Goal: Information Seeking & Learning: Learn about a topic

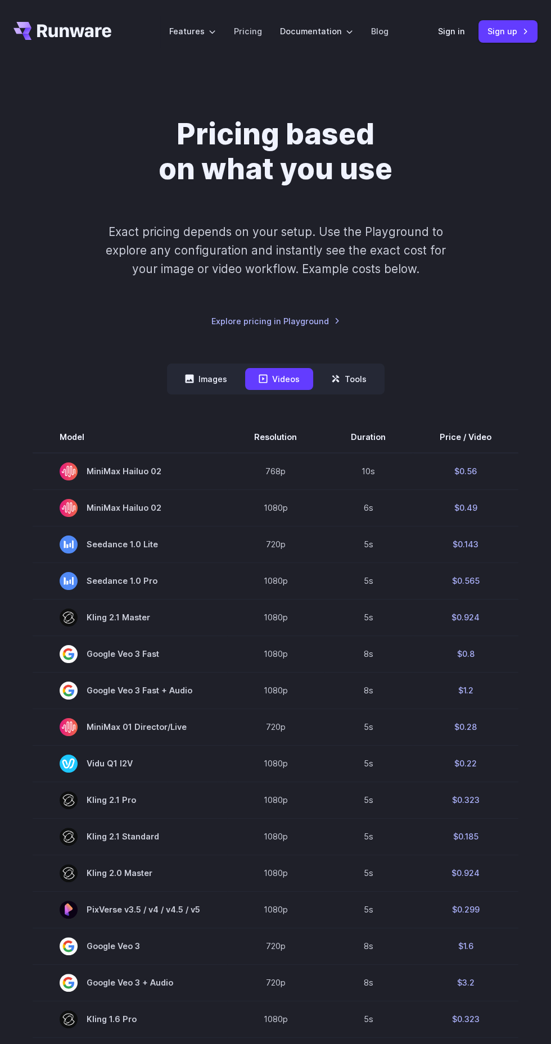
click at [70, 34] on icon "Go to /" at bounding box center [62, 31] width 98 height 18
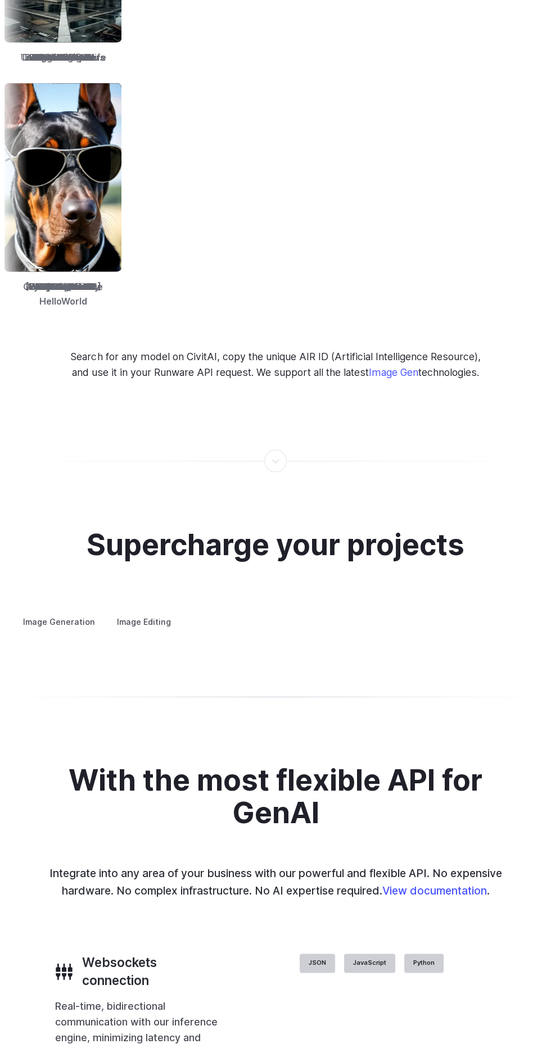
scroll to position [1680, 0]
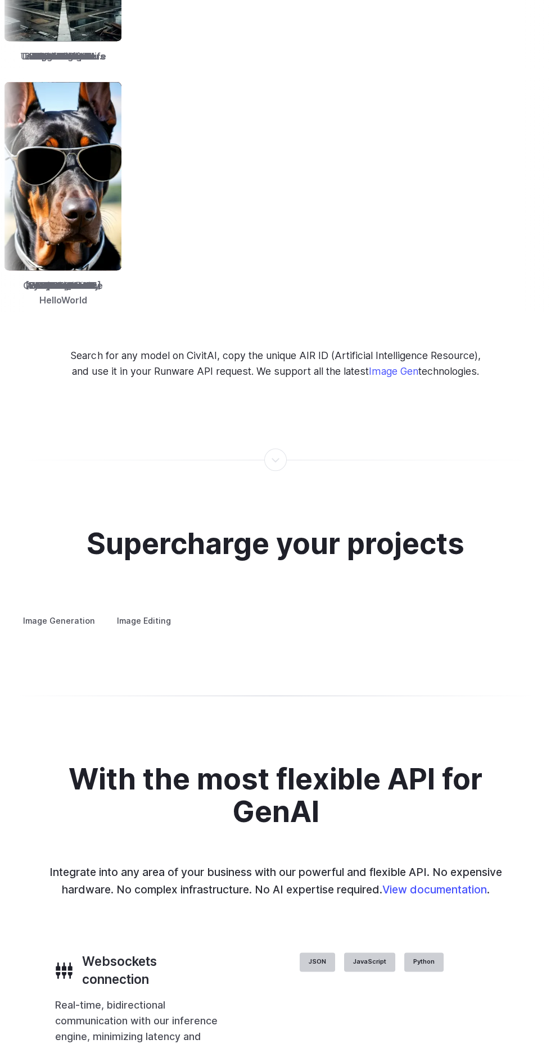
click at [0, 0] on summary "Creative styling" at bounding box center [0, 0] width 0 height 0
click at [0, 0] on summary "Architecture" at bounding box center [0, 0] width 0 height 0
click at [0, 0] on summary "Product design" at bounding box center [0, 0] width 0 height 0
click at [0, 0] on p "Quickly design and visualize new product lines, accessories, or even fashion tr…" at bounding box center [0, 0] width 0 height 0
click at [0, 0] on summary "Personalized assets" at bounding box center [0, 0] width 0 height 0
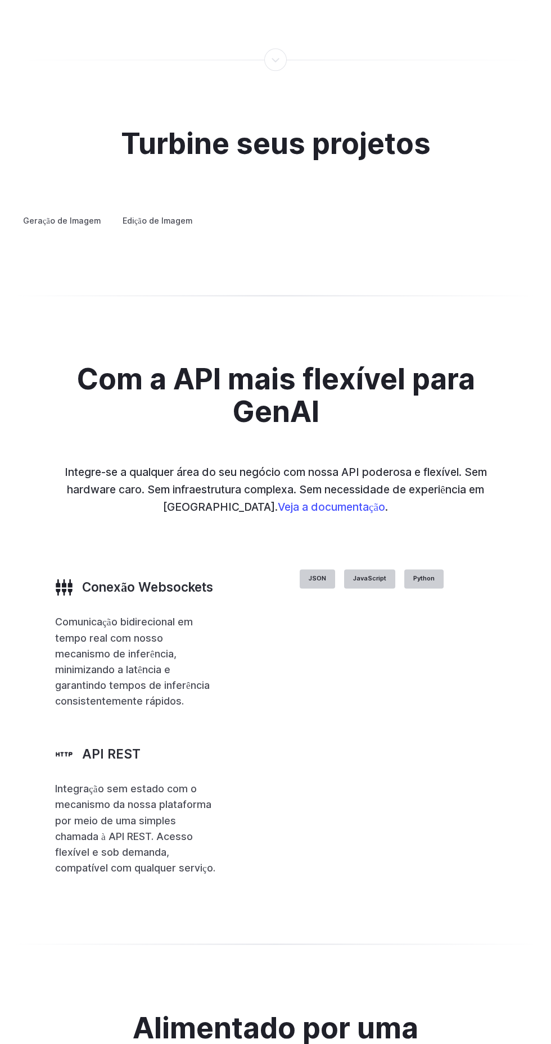
scroll to position [2163, 0]
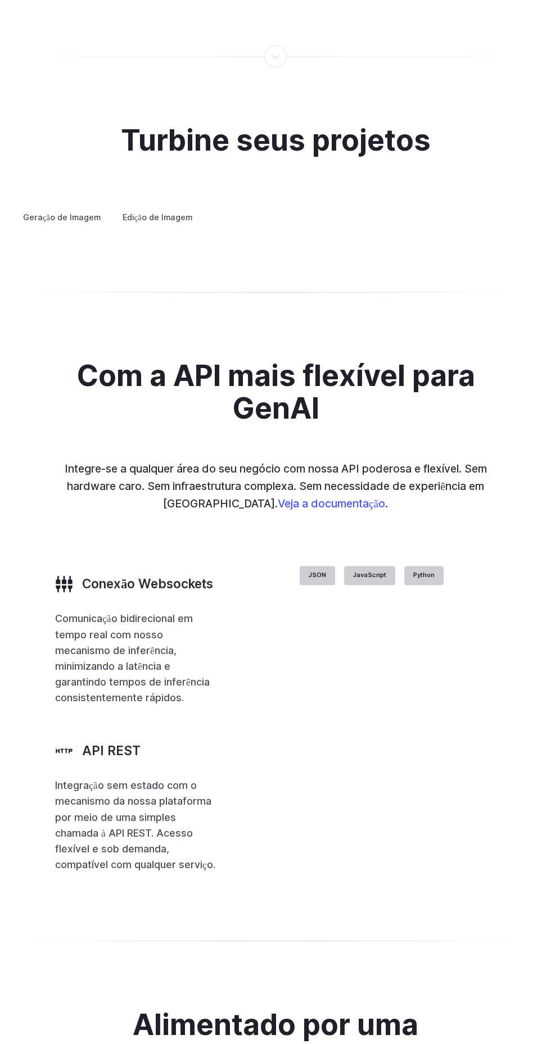
click at [460, 279] on div "Turbine seus projetos Geração de Imagem Edição de Imagem Avatares personalizado…" at bounding box center [275, 174] width 551 height 209
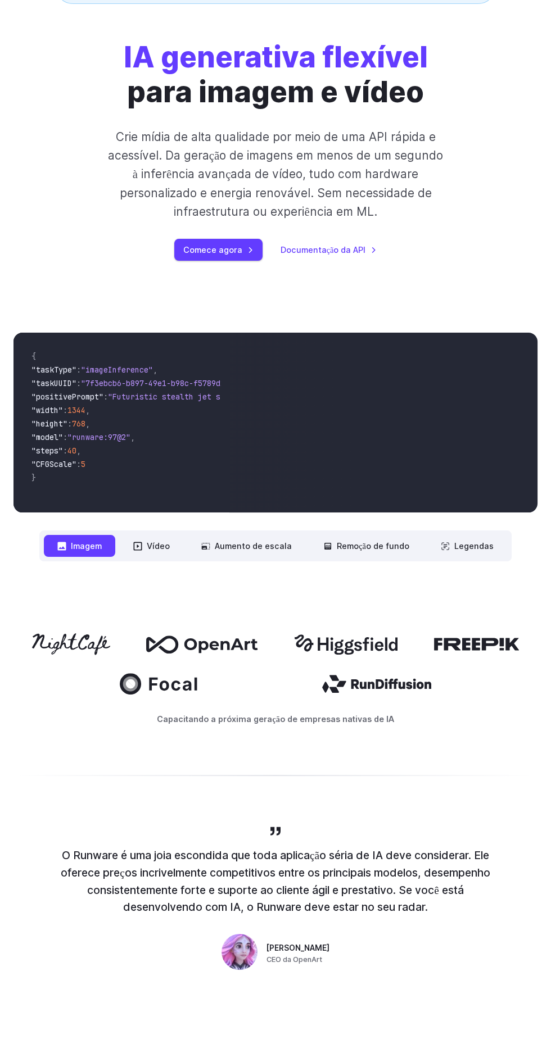
scroll to position [0, 0]
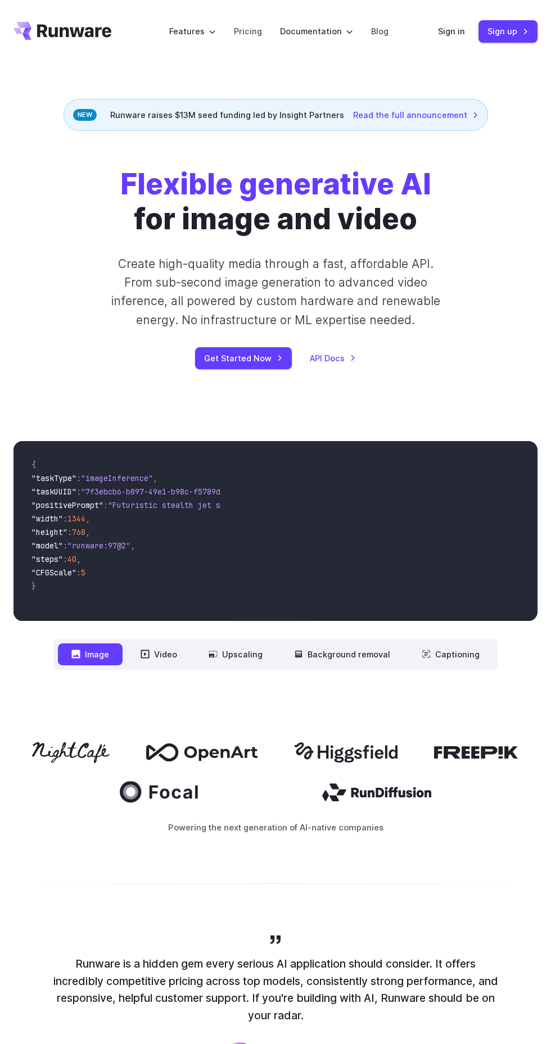
click at [76, 31] on icon "Go to /" at bounding box center [62, 31] width 98 height 18
click at [159, 657] on button "Video" at bounding box center [158, 654] width 63 height 22
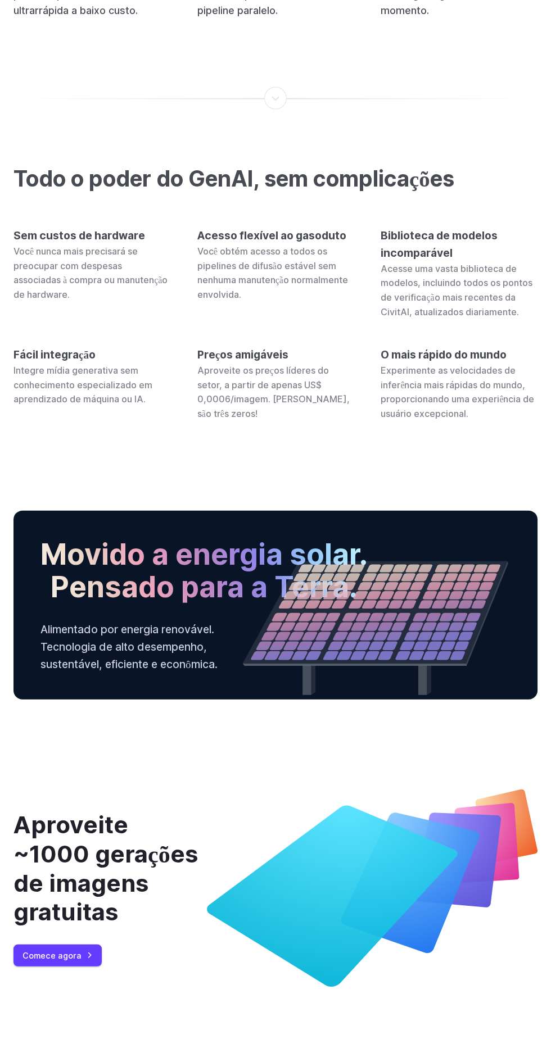
scroll to position [3606, 0]
